Goal: Information Seeking & Learning: Learn about a topic

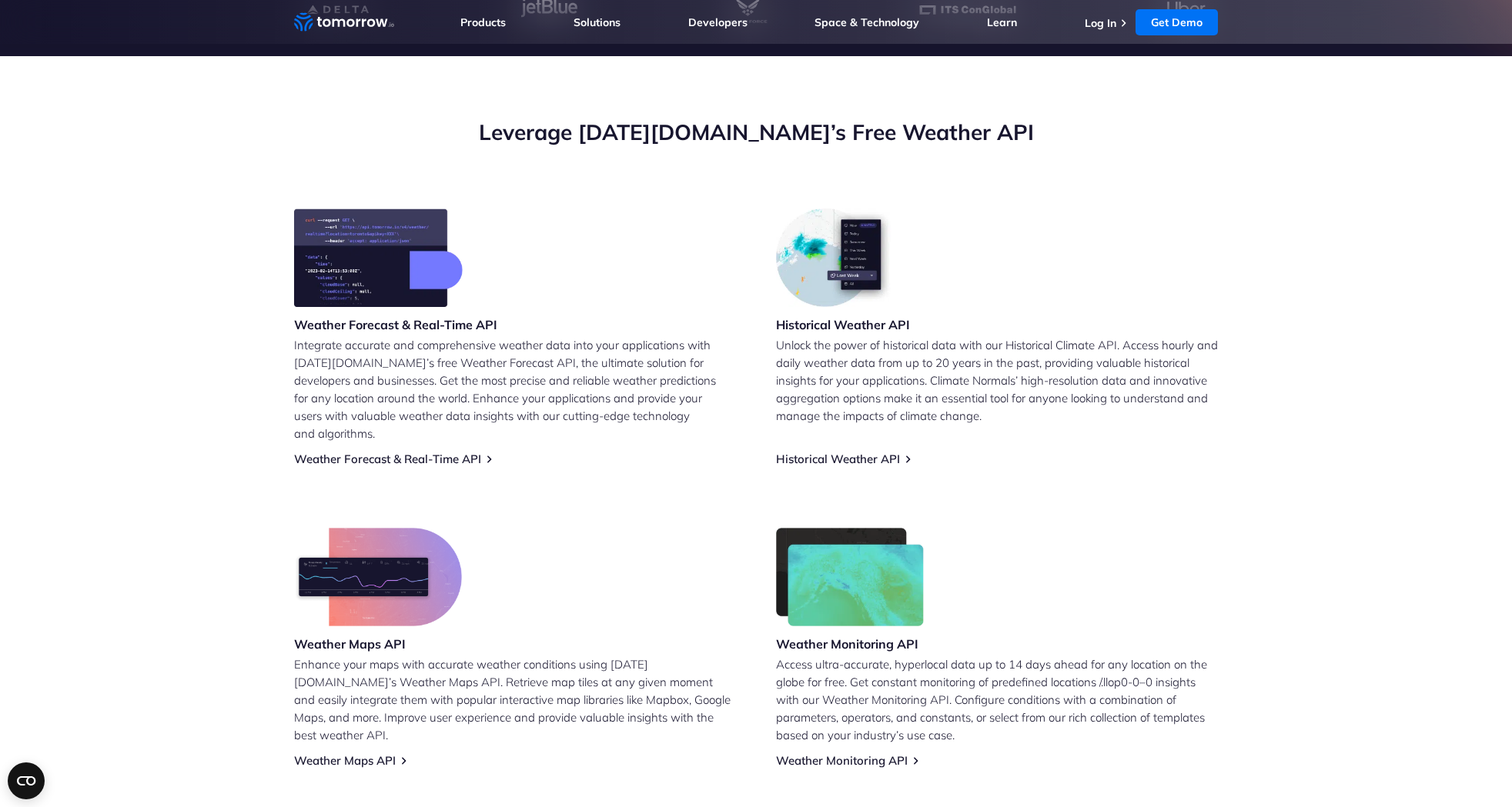
scroll to position [725, 0]
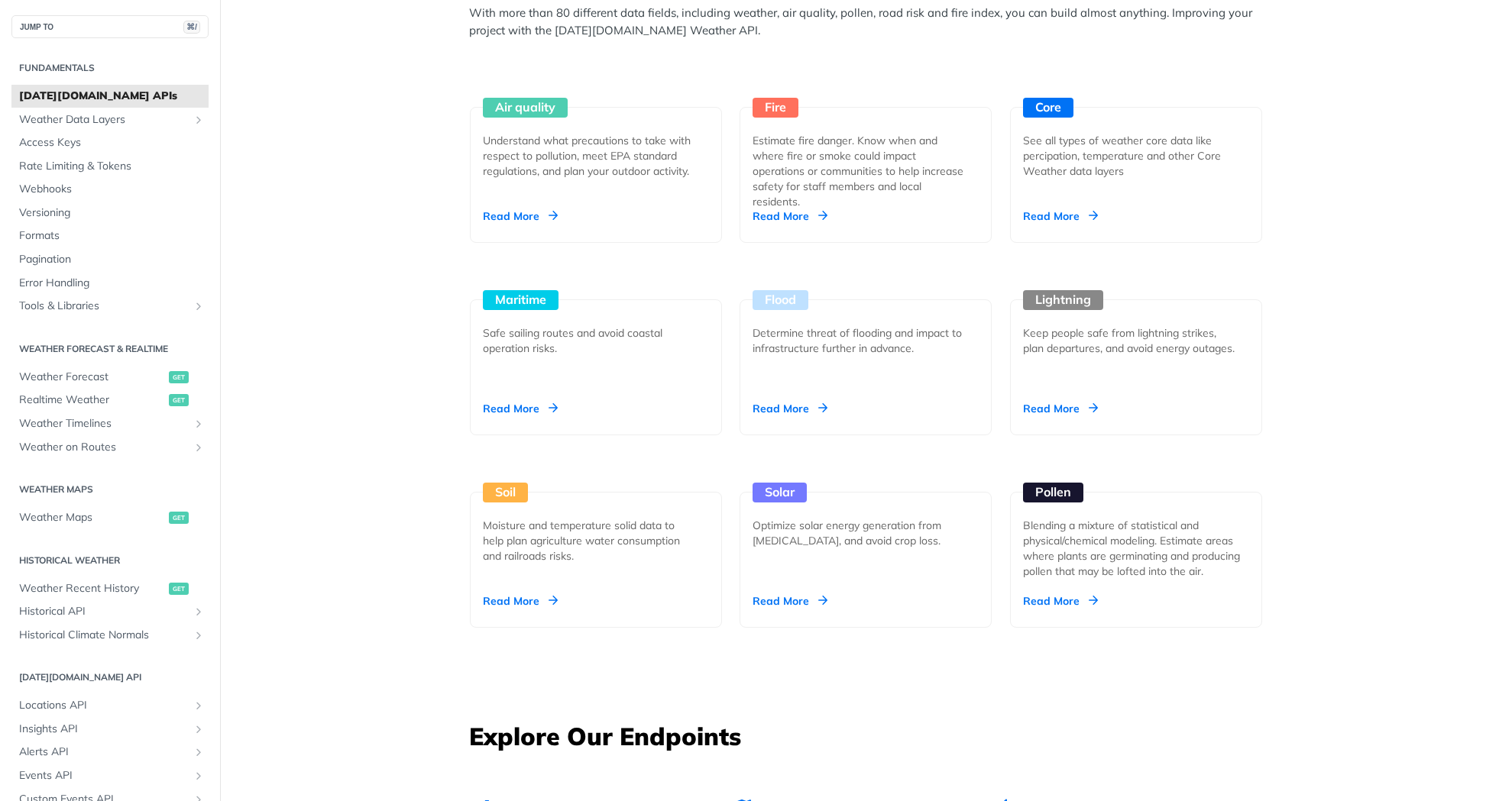
scroll to position [1412, 0]
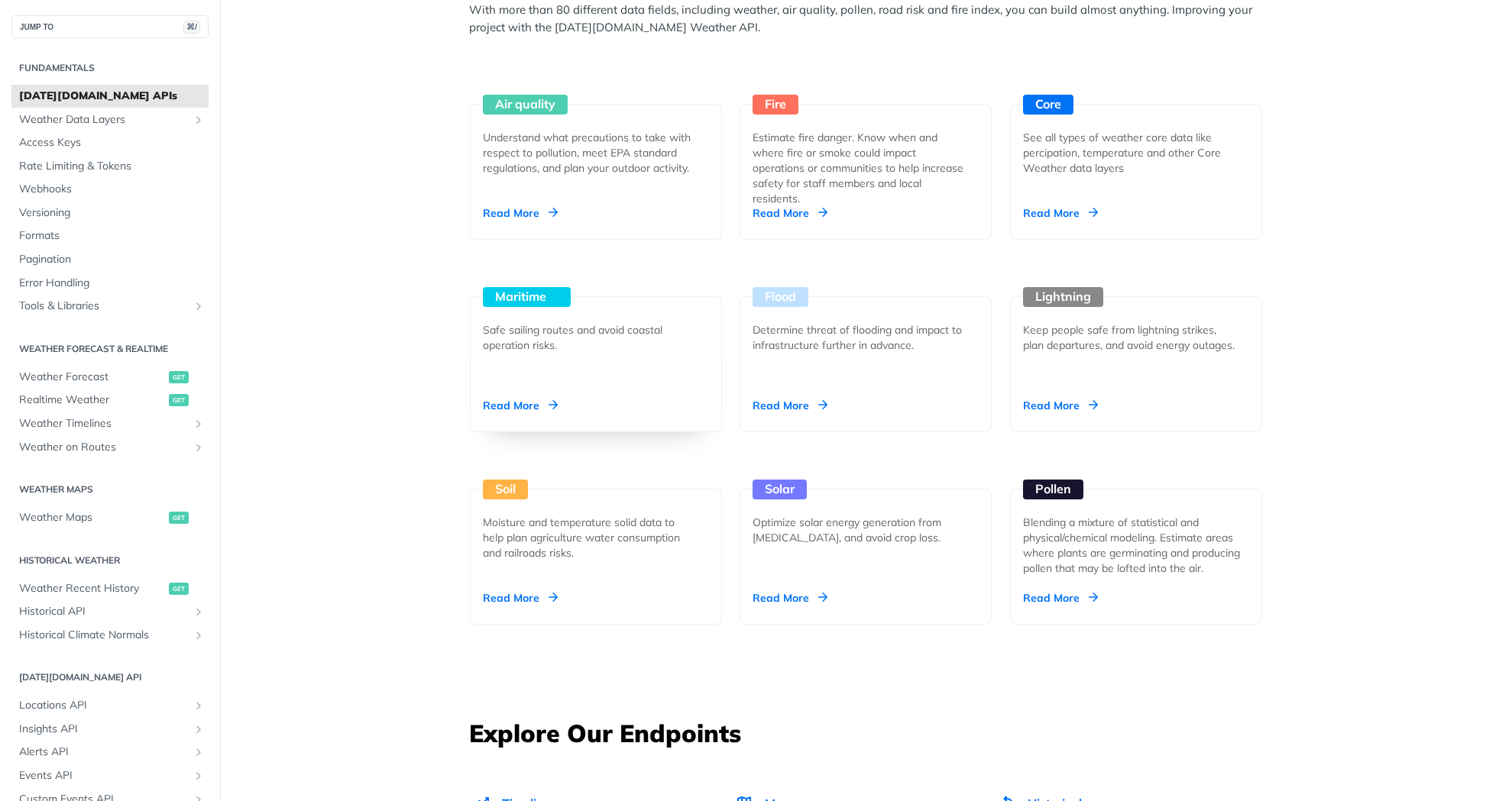
click at [504, 400] on div "Read More" at bounding box center [520, 405] width 74 height 16
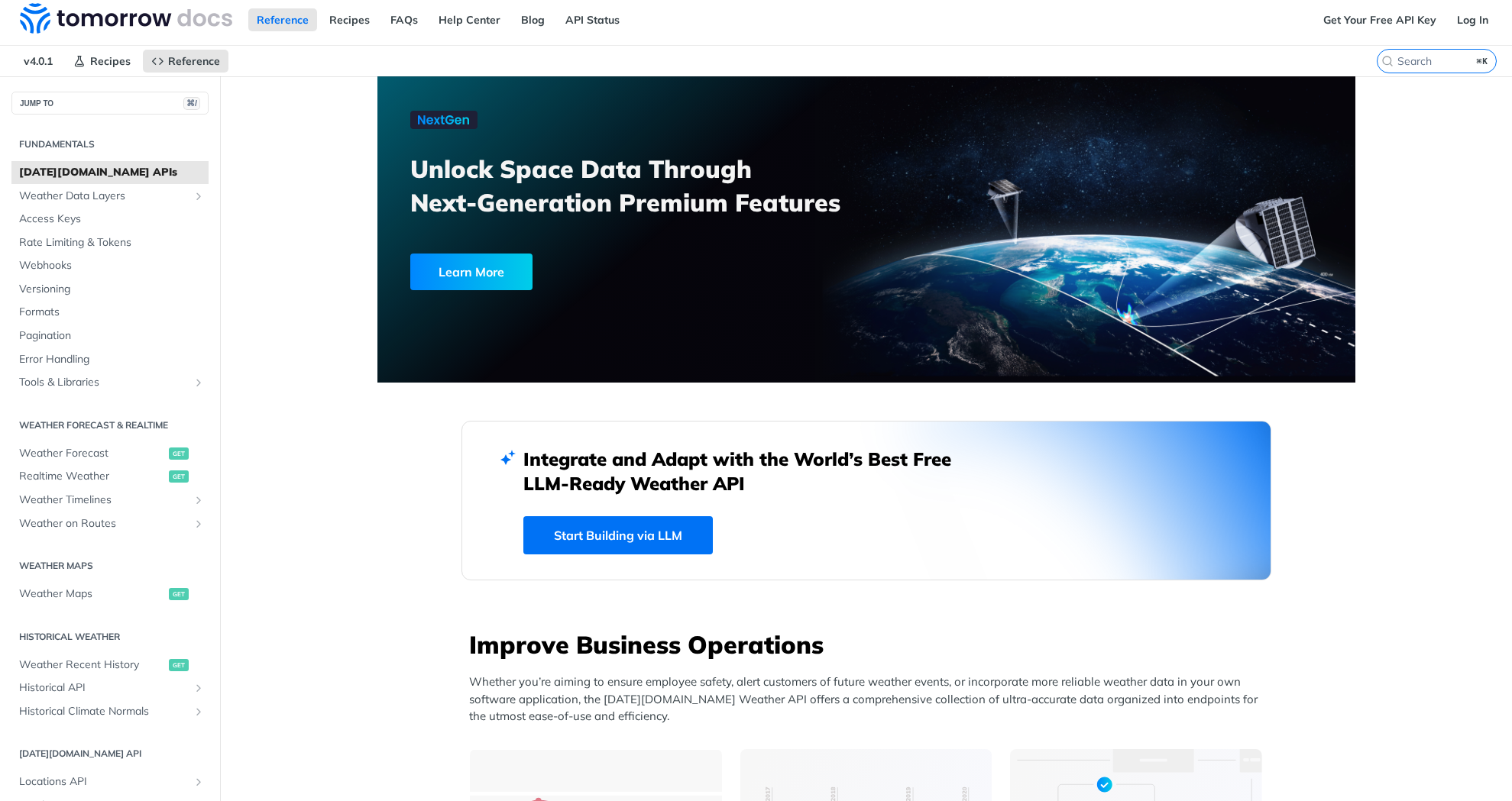
scroll to position [0, 0]
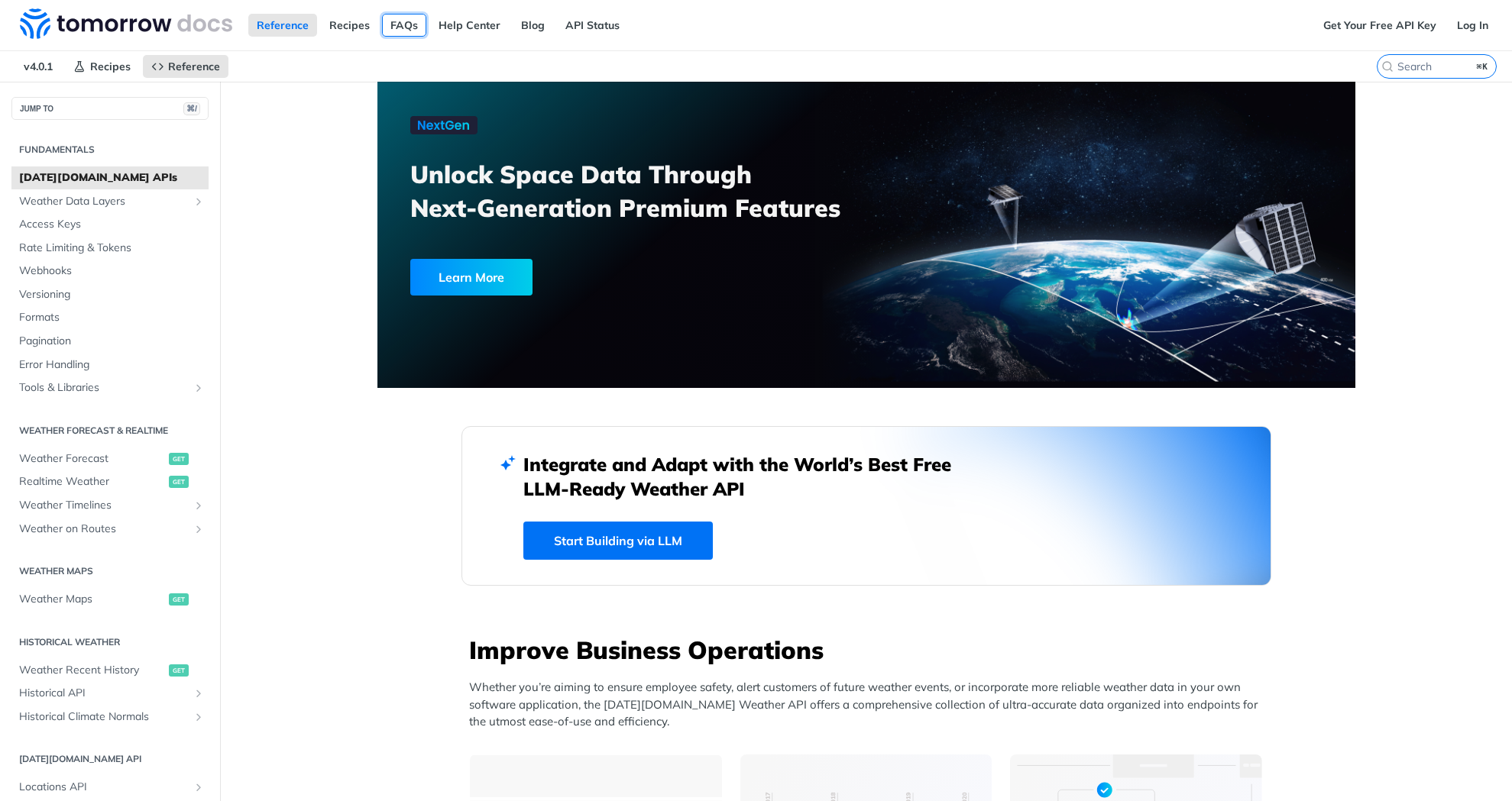
click at [402, 31] on link "FAQs" at bounding box center [404, 25] width 44 height 23
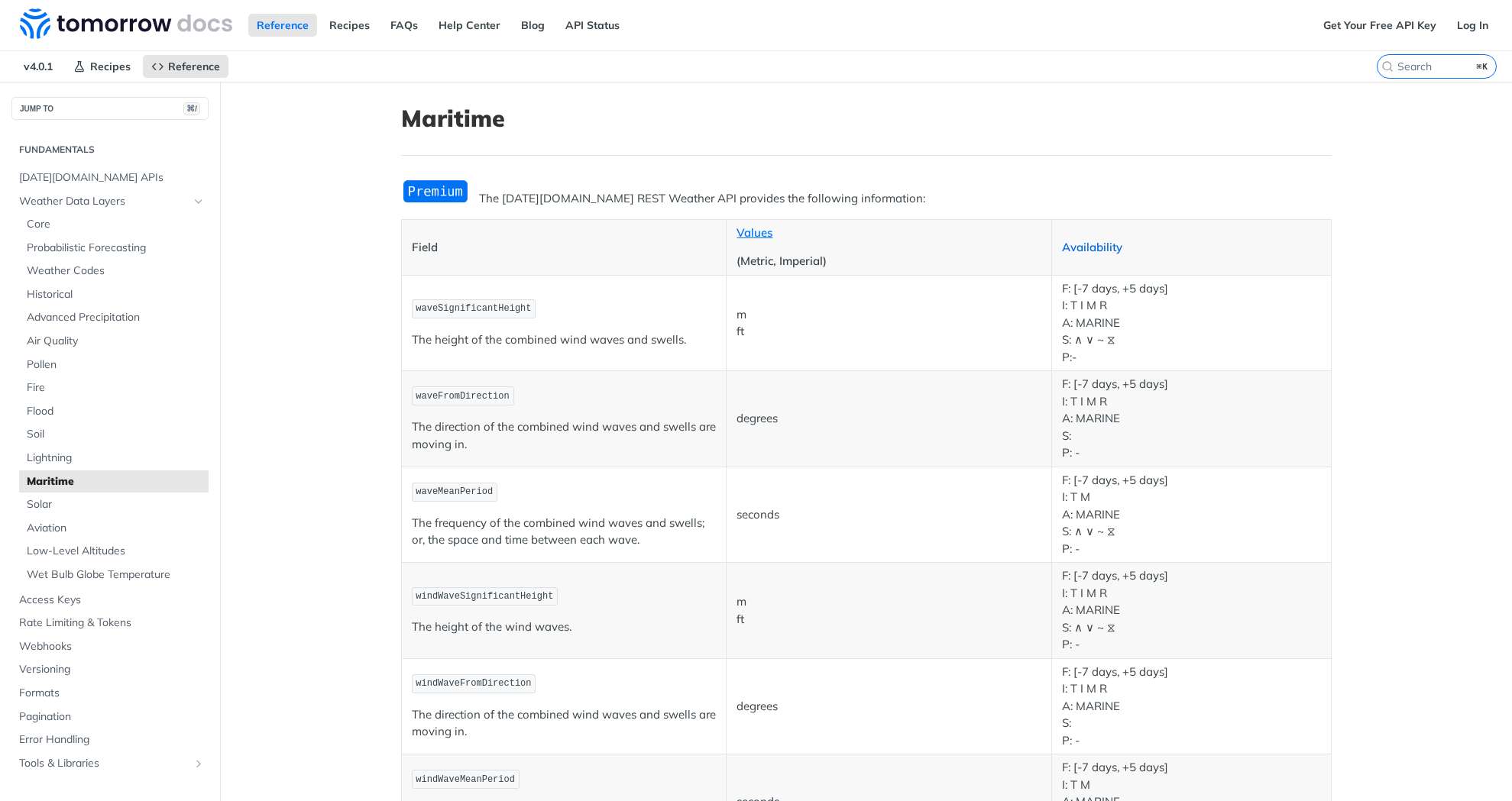
click at [1088, 248] on link "Availability" at bounding box center [1092, 247] width 61 height 15
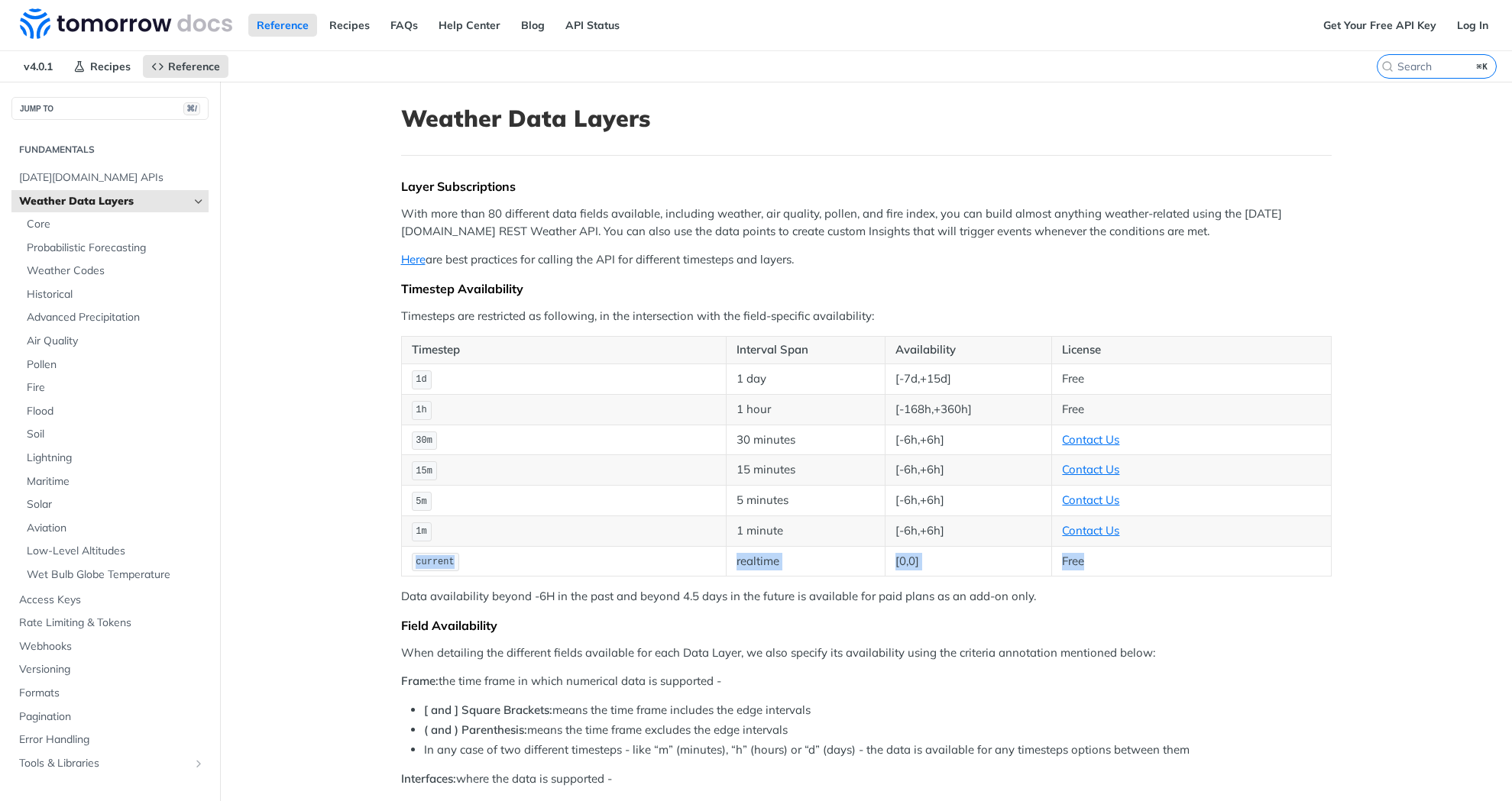
drag, startPoint x: 1150, startPoint y: 560, endPoint x: 411, endPoint y: 560, distance: 739.0
click at [411, 560] on tr "current realtime [0,0] Free" at bounding box center [866, 561] width 930 height 30
click at [41, 483] on span "Maritime" at bounding box center [116, 481] width 178 height 16
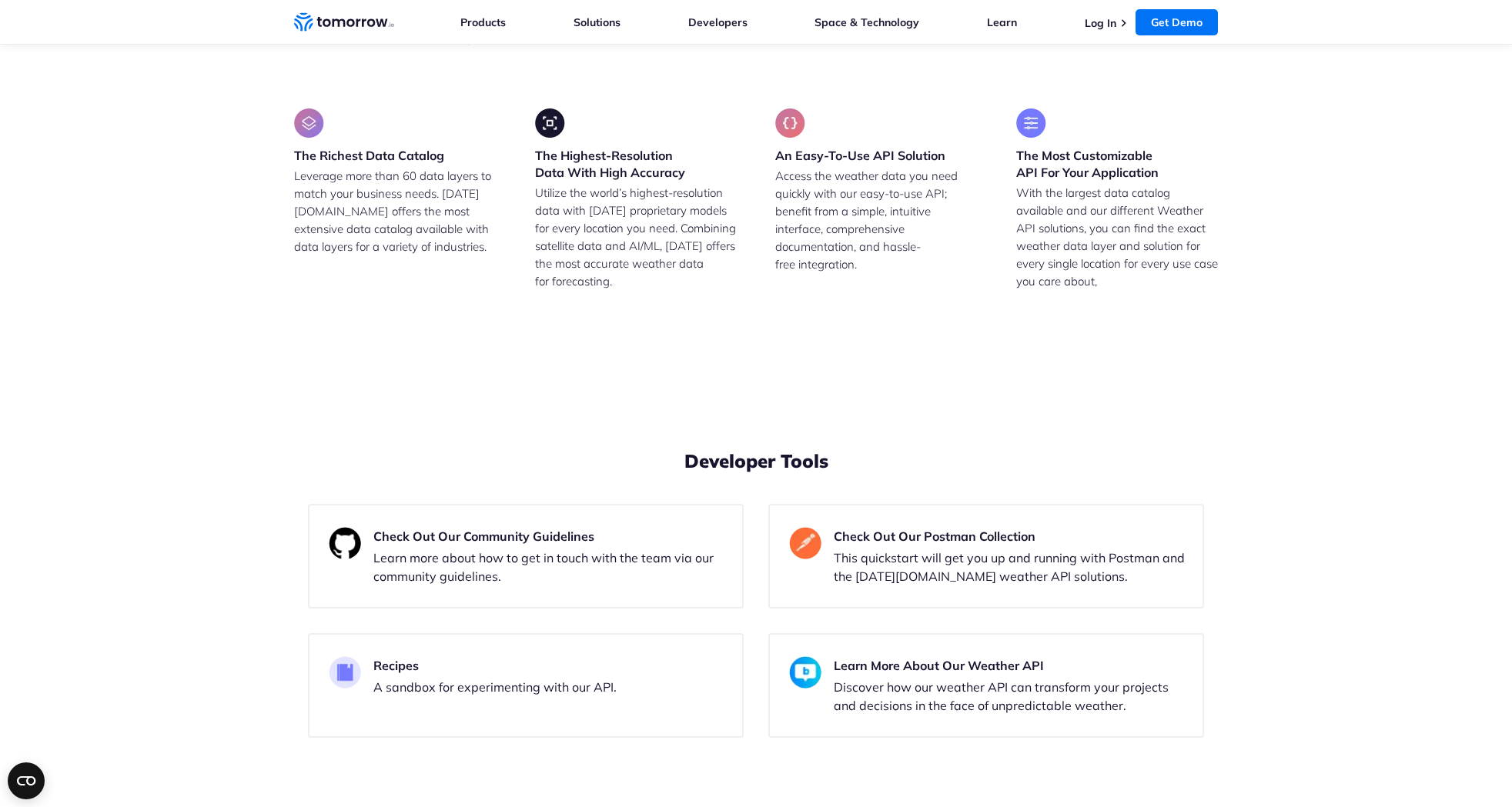
scroll to position [2859, 0]
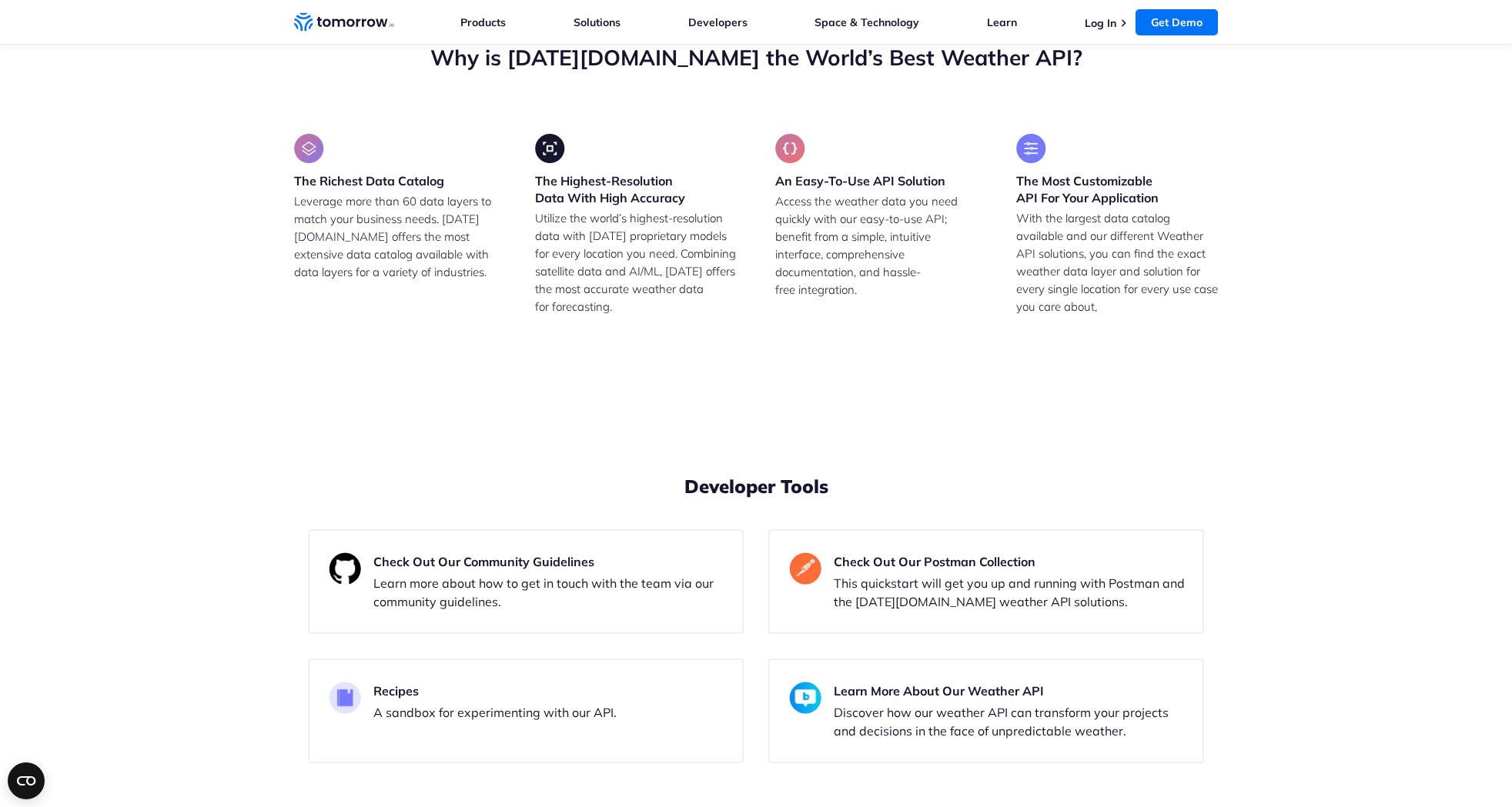
click at [459, 420] on li "1 Automatically monitored Location" at bounding box center [516, 412] width 330 height 16
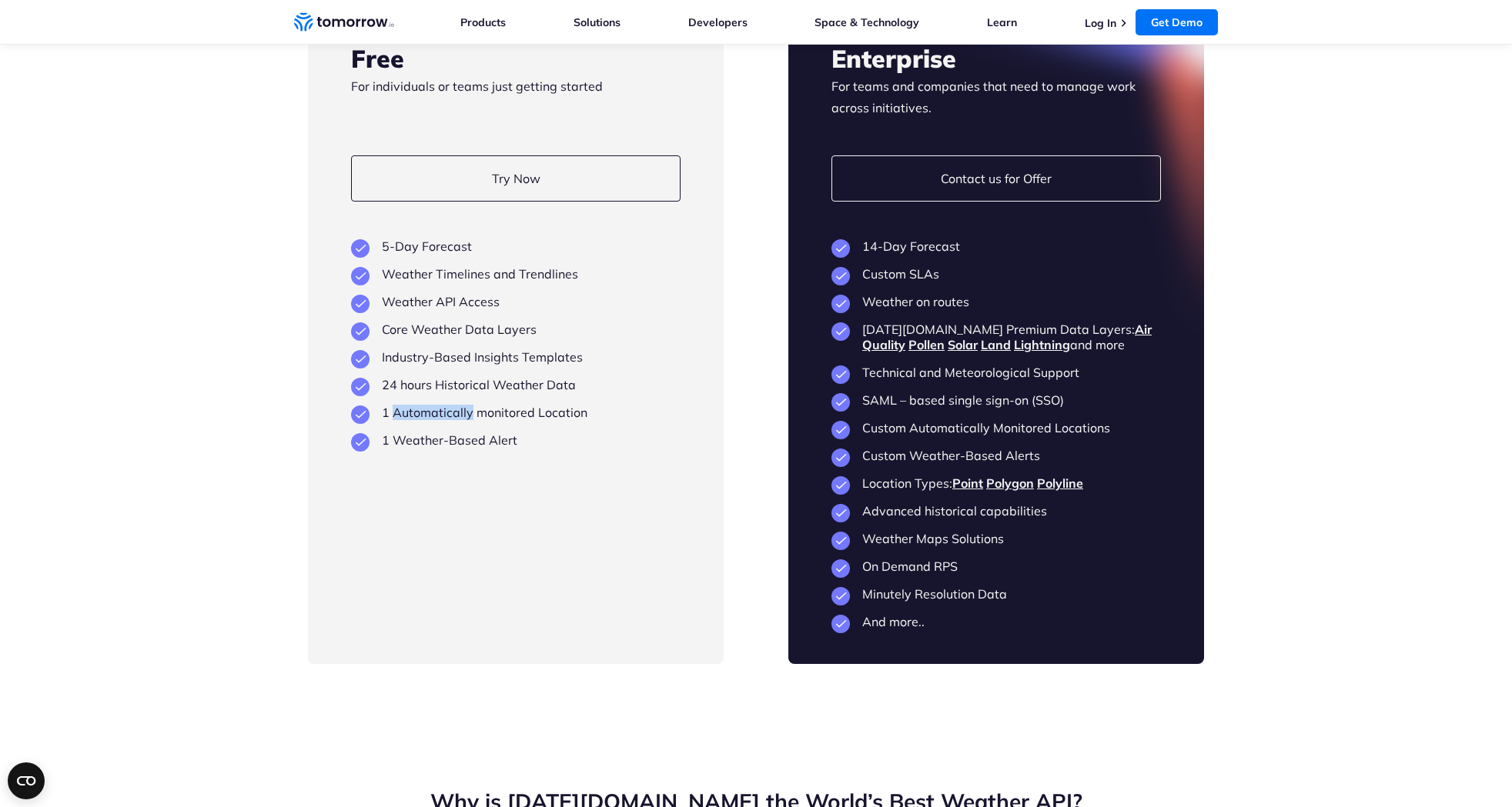
click at [459, 420] on li "1 Automatically monitored Location" at bounding box center [516, 412] width 330 height 16
click at [185, 491] on section "Flexible Plans Built to Scale as You Grow Free For individuals or teams just ge…" at bounding box center [756, 292] width 1512 height 867
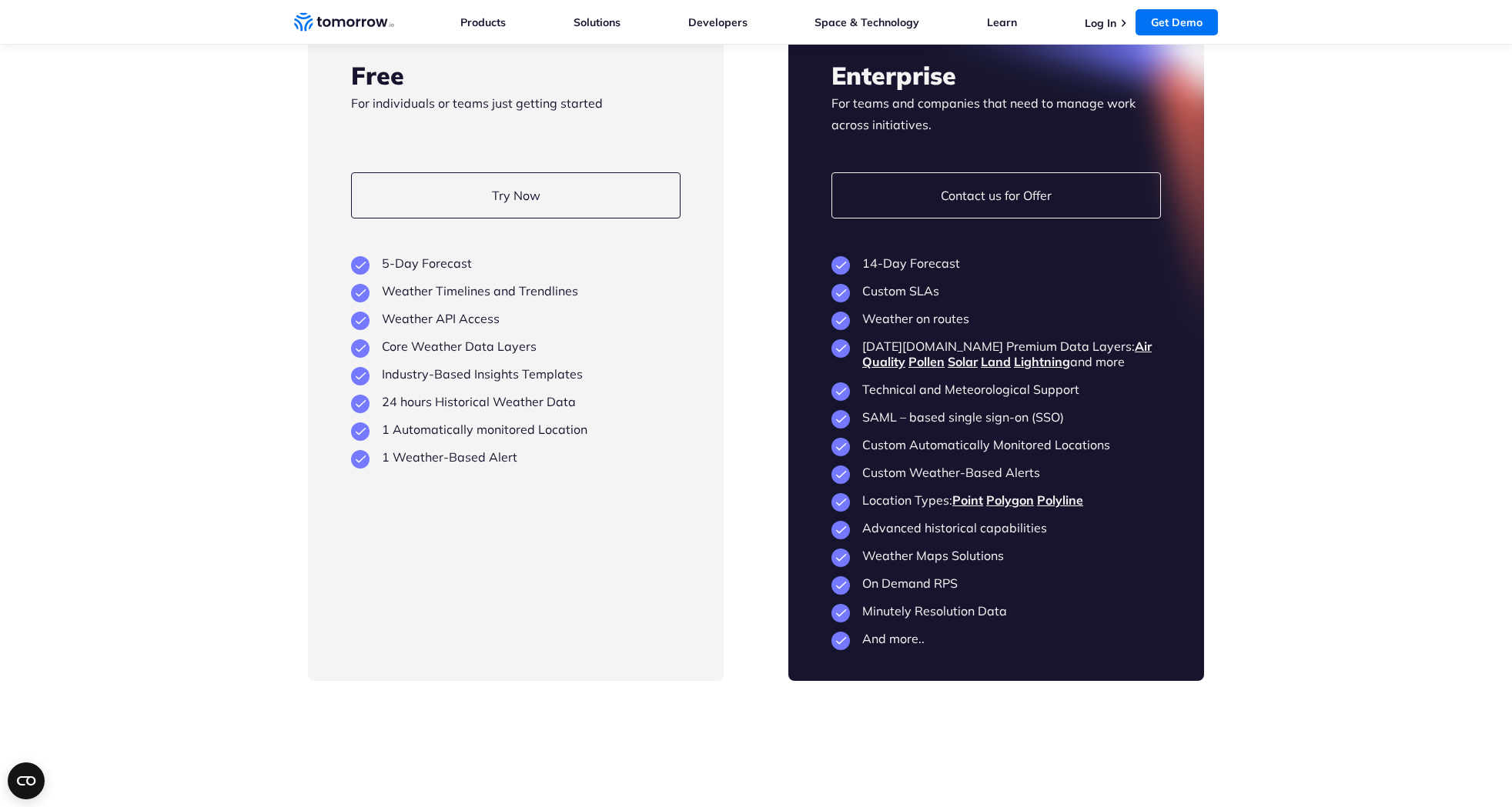
scroll to position [2842, 0]
